Goal: Task Accomplishment & Management: Manage account settings

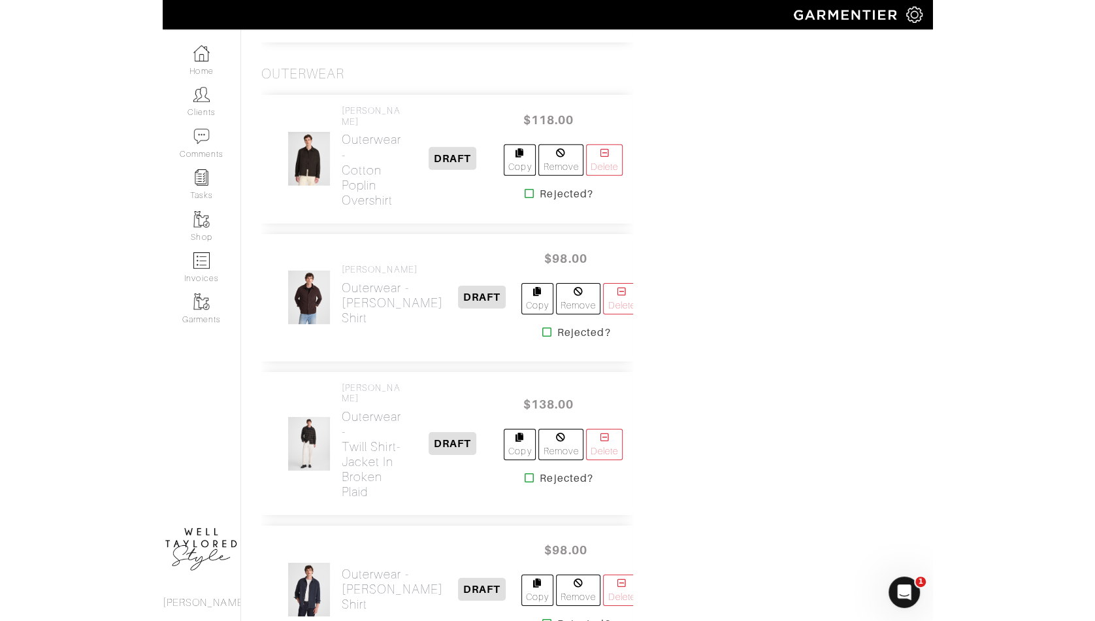
scroll to position [2126, 0]
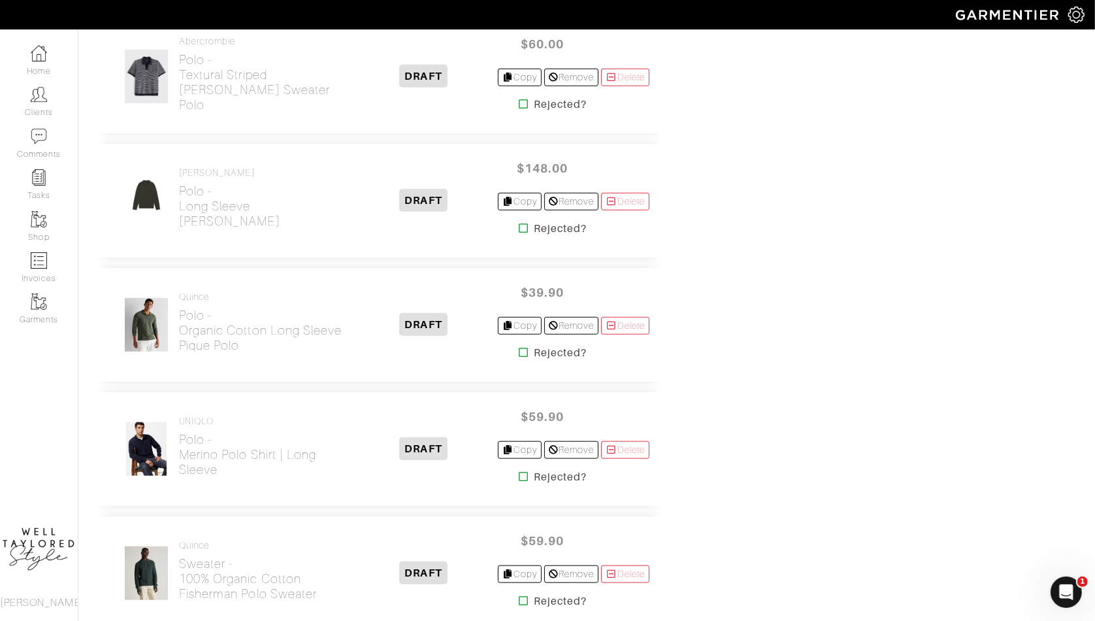
scroll to position [1355, 0]
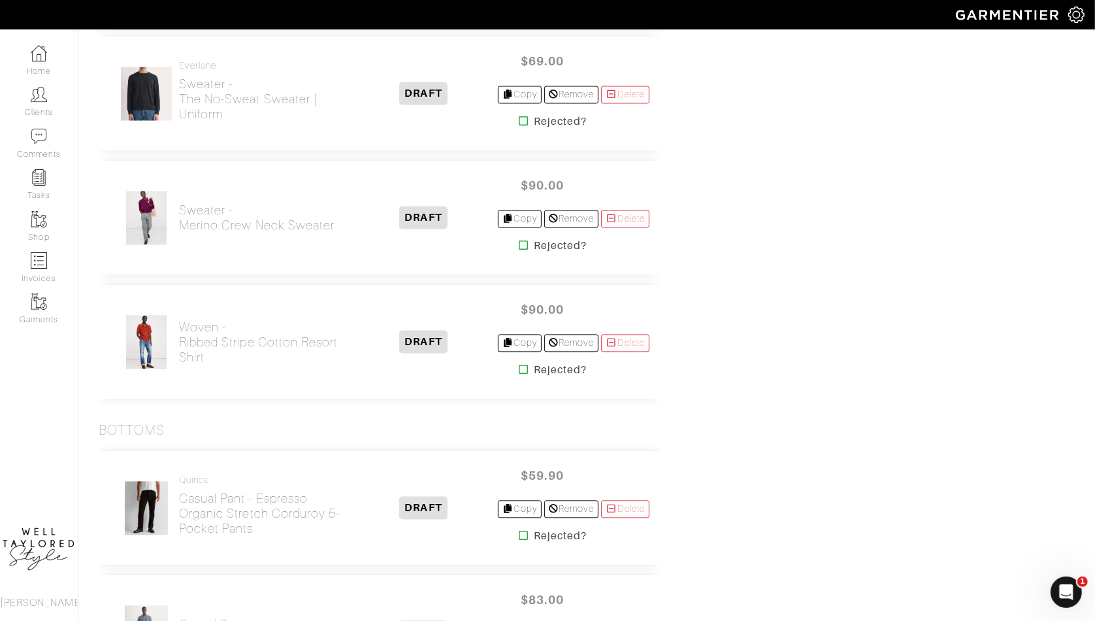
scroll to position [1536, 0]
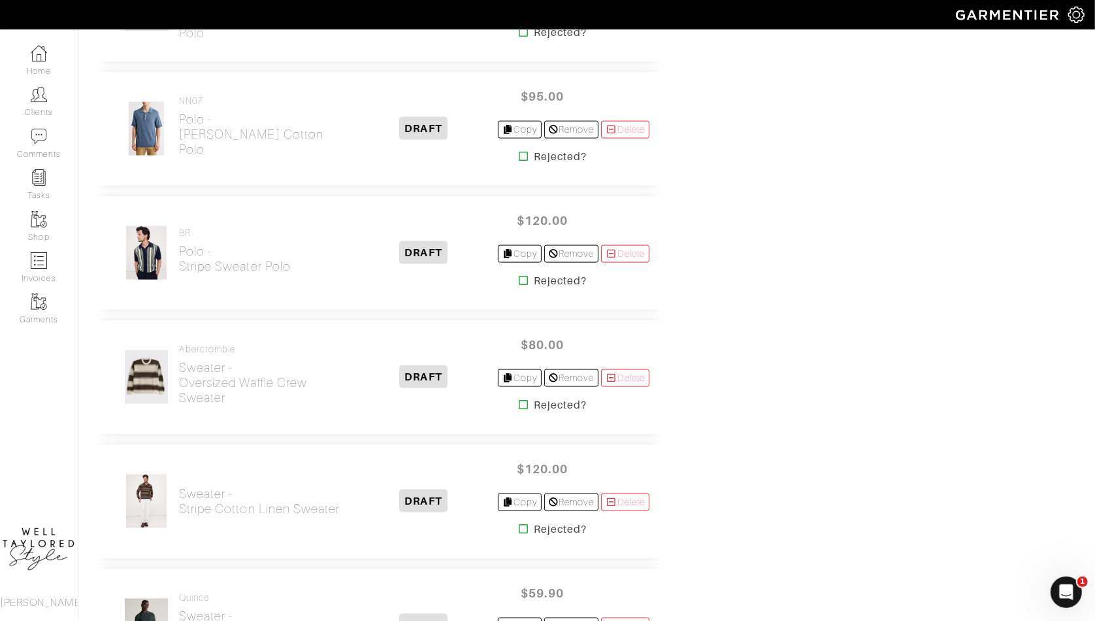
click at [820, 180] on div "Delete Invoice Paid Date: Not Paid Summary Number of Items 26 Subtotal $2,291.1…" at bounding box center [919, 543] width 332 height 3565
